Goal: Information Seeking & Learning: Learn about a topic

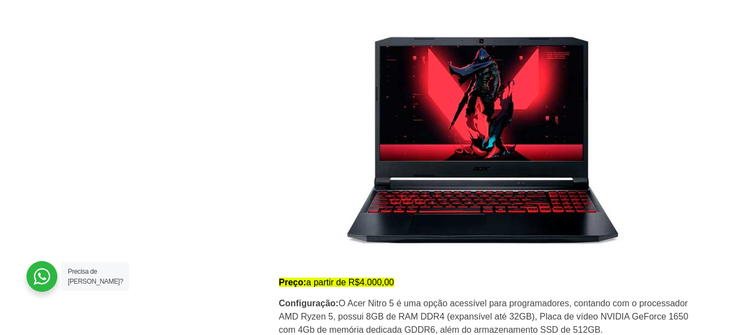
scroll to position [4466, 0]
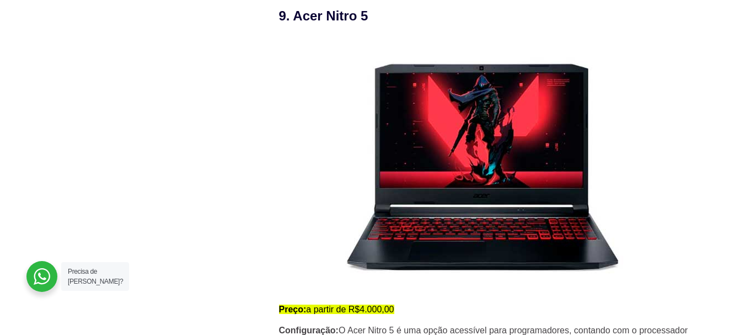
click at [444, 160] on img at bounding box center [480, 164] width 402 height 259
click at [314, 22] on h3 "9. Acer Nitro 5" at bounding box center [488, 16] width 419 height 20
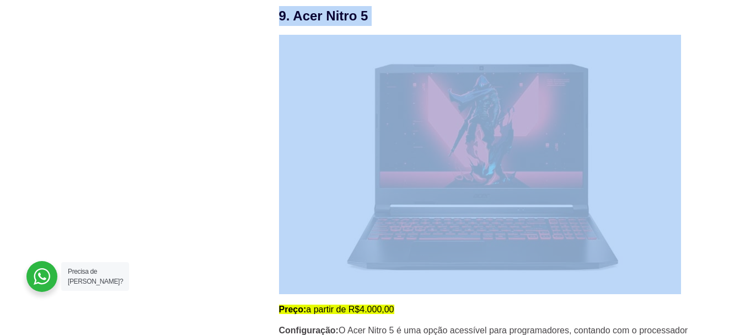
click at [314, 22] on h3 "9. Acer Nitro 5" at bounding box center [488, 16] width 419 height 20
click at [305, 71] on img at bounding box center [480, 164] width 402 height 259
click at [315, 19] on h3 "9. Acer Nitro 5" at bounding box center [488, 16] width 419 height 20
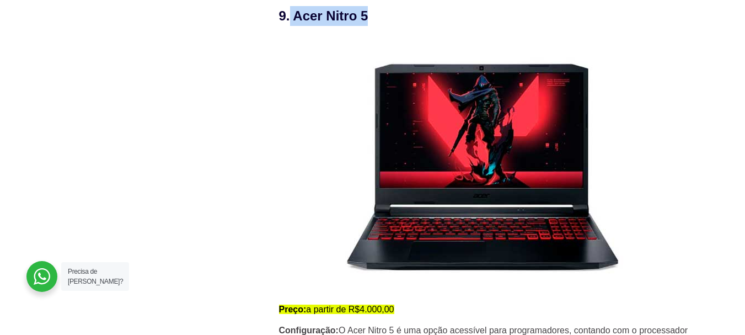
drag, startPoint x: 289, startPoint y: 17, endPoint x: 370, endPoint y: 28, distance: 81.3
click at [370, 26] on h3 "9. Acer Nitro 5" at bounding box center [488, 16] width 419 height 20
copy h3 "Acer Nitro 5"
